Goal: Information Seeking & Learning: Check status

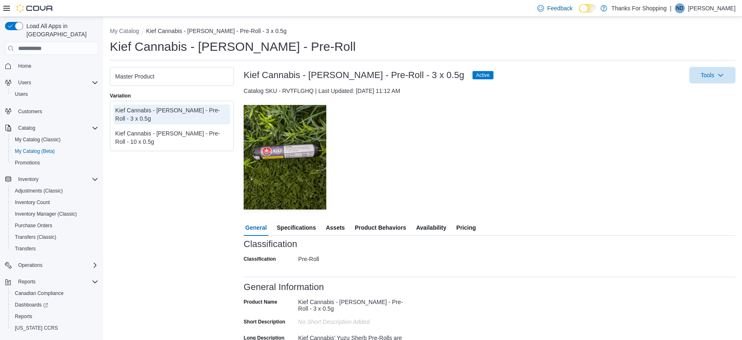
click at [418, 227] on span "Availability" at bounding box center [431, 227] width 30 height 17
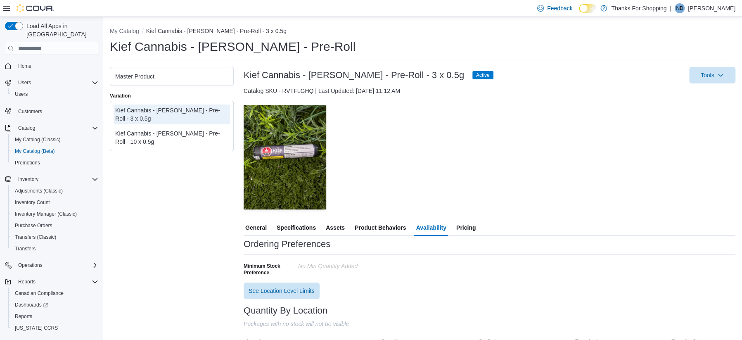
click at [402, 293] on div "Ordering Preferences Minimum Stock Preference No min Quantity added See Locatio…" at bounding box center [490, 269] width 492 height 60
